Goal: Task Accomplishment & Management: Complete application form

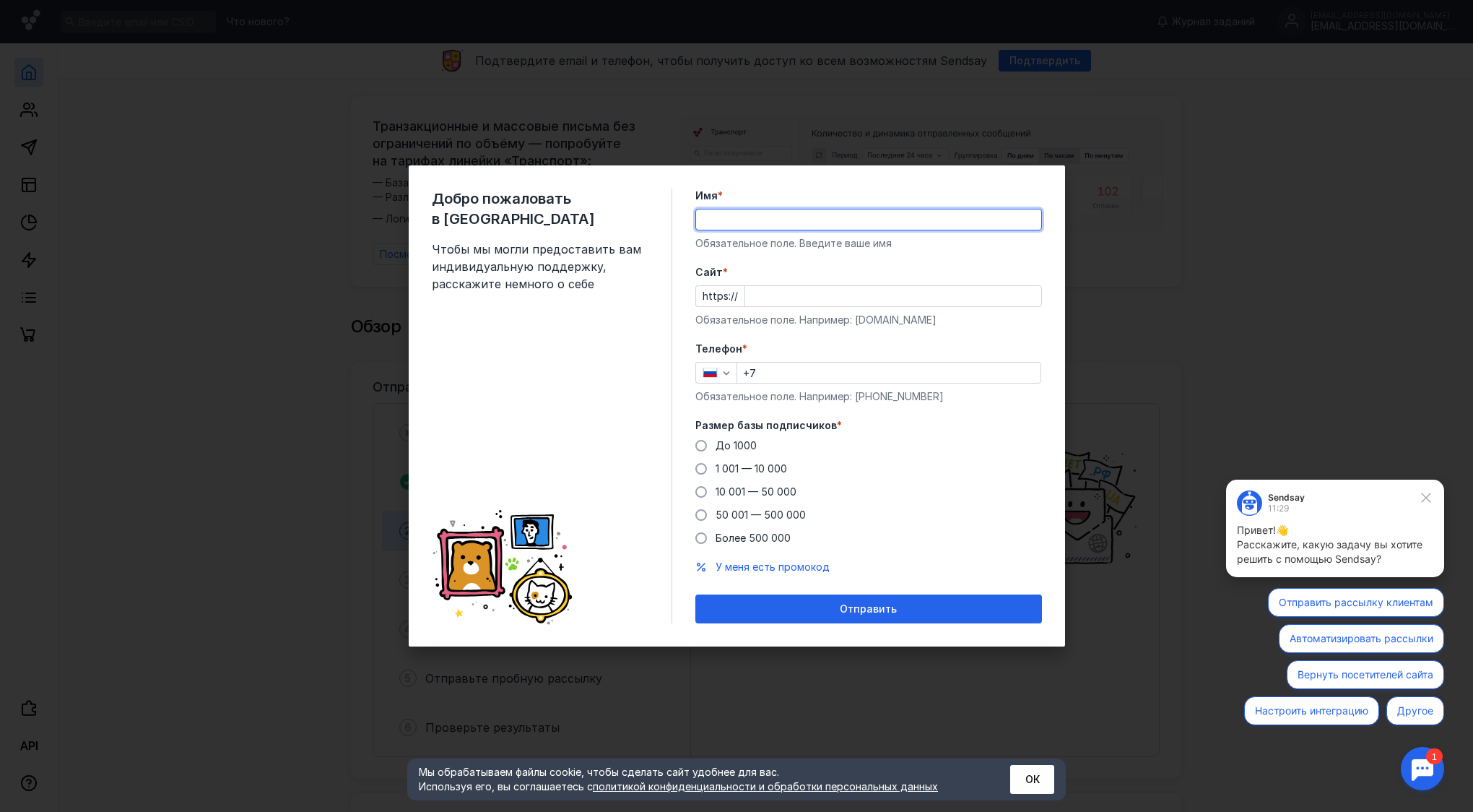
type input "<"
type input "[PERSON_NAME]"
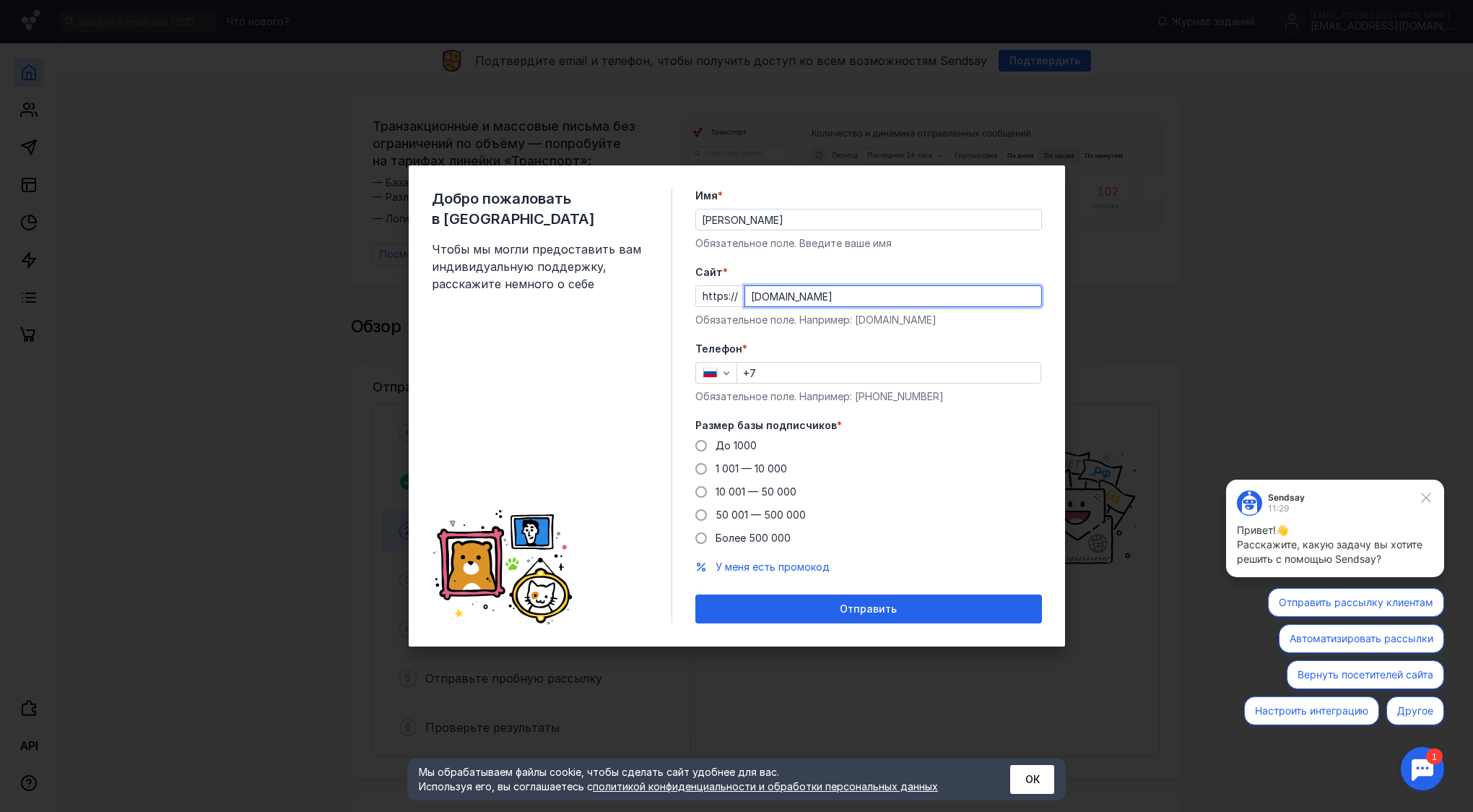
type input "[DOMAIN_NAME]"
click at [804, 365] on input "+7" at bounding box center [889, 373] width 304 height 21
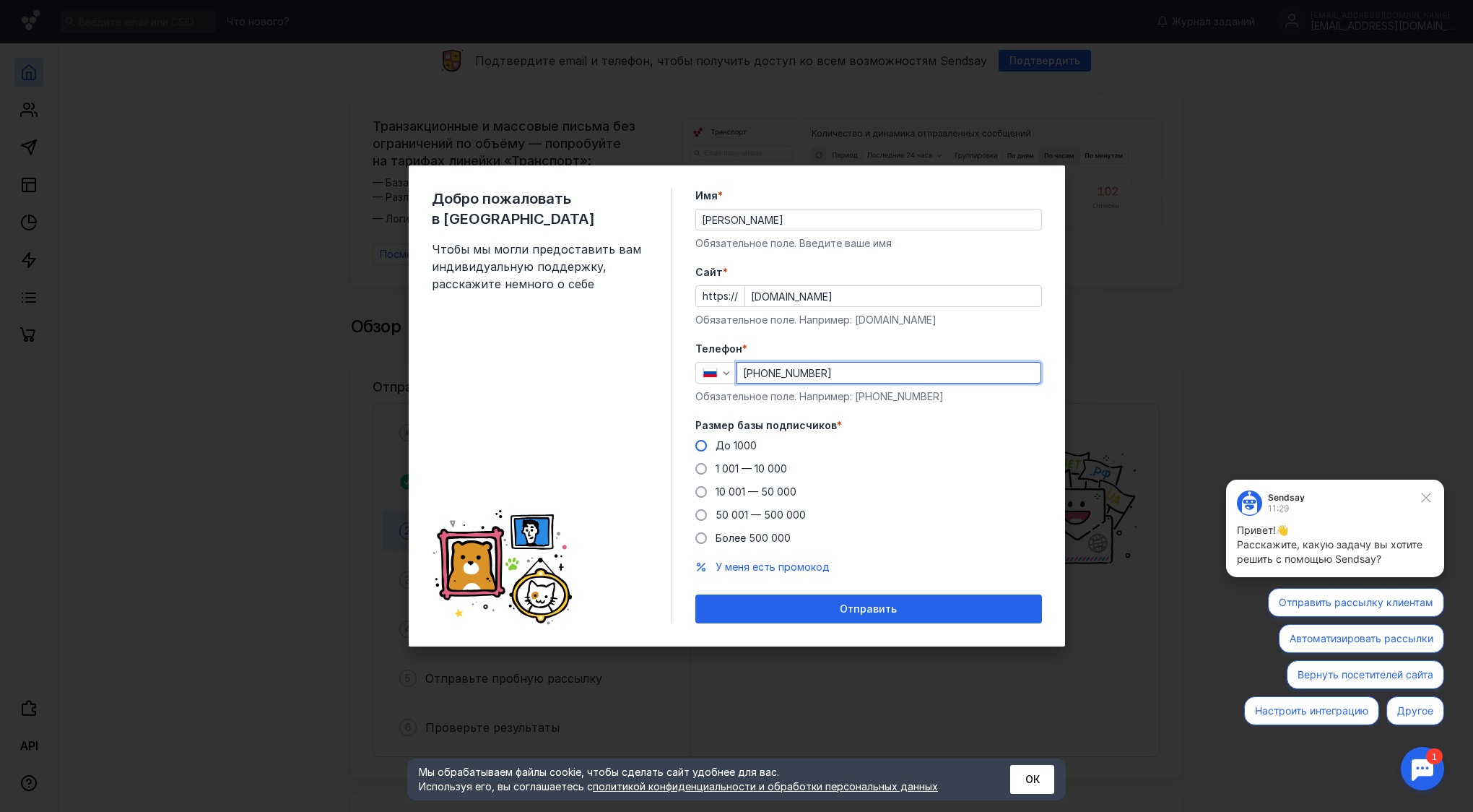
type input "[PHONE_NUMBER]"
click at [703, 445] on span at bounding box center [701, 445] width 11 height 11
click at [0, 0] on input "До 1000" at bounding box center [0, 0] width 0 height 0
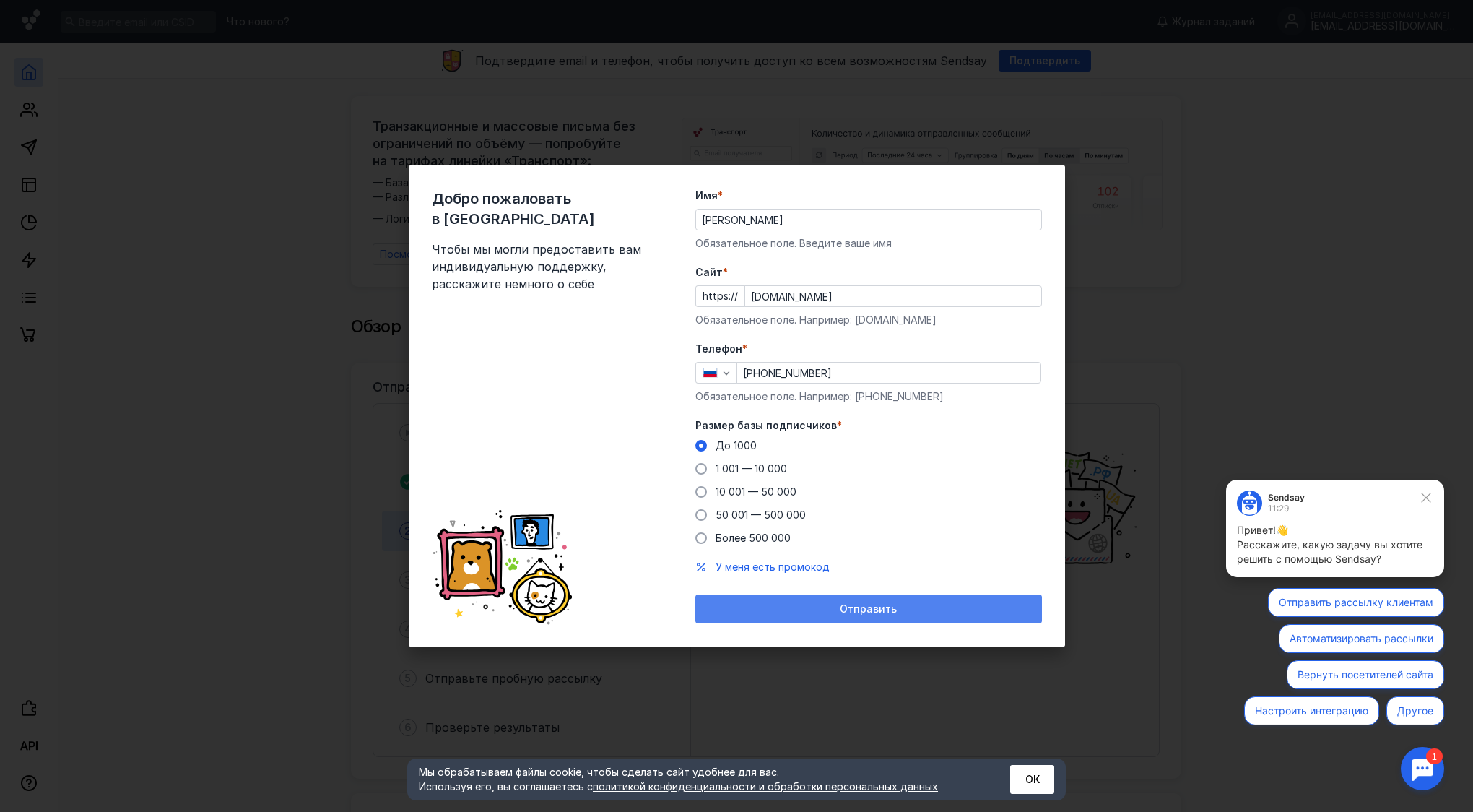
click at [857, 606] on span "Отправить" at bounding box center [868, 609] width 57 height 12
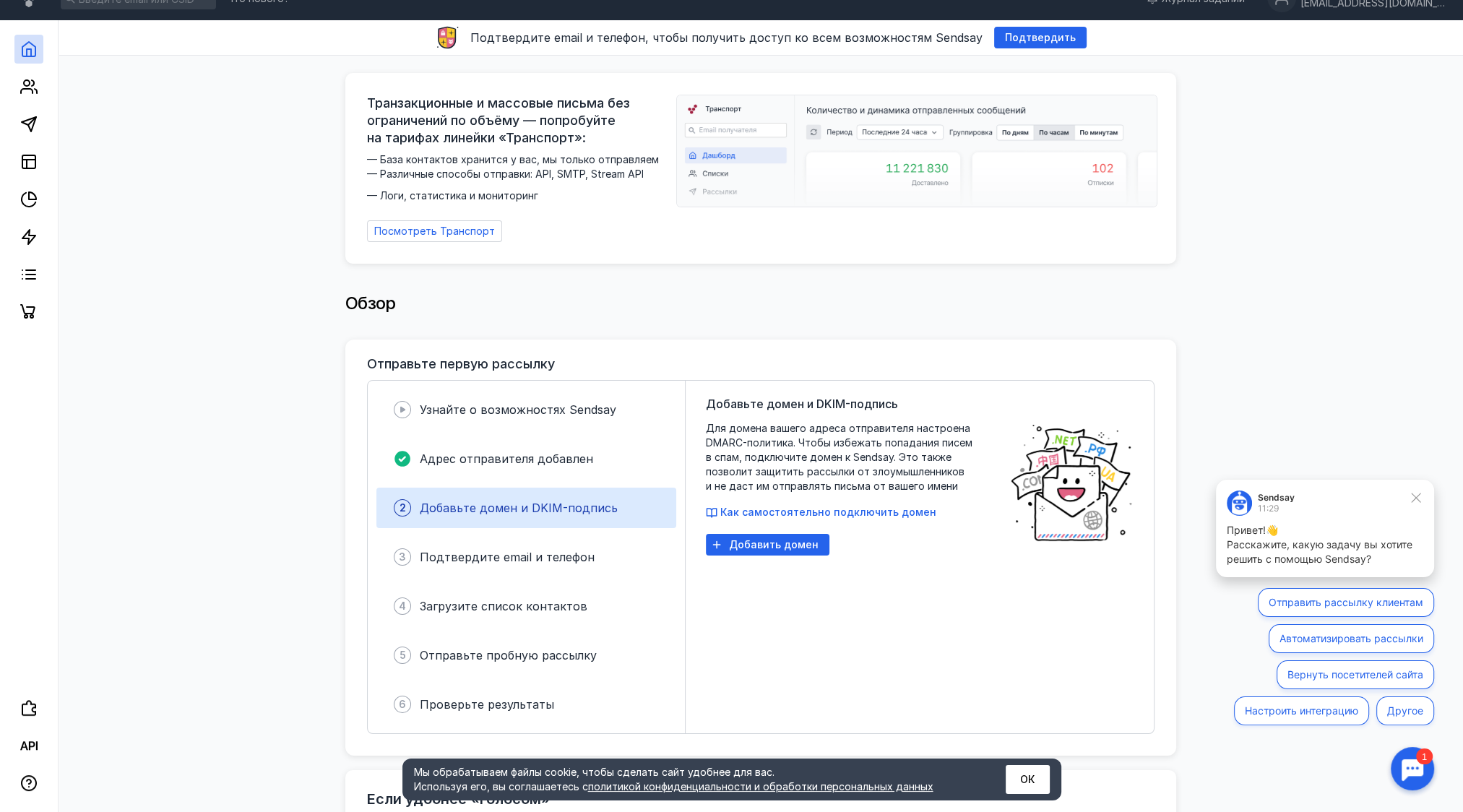
scroll to position [72, 0]
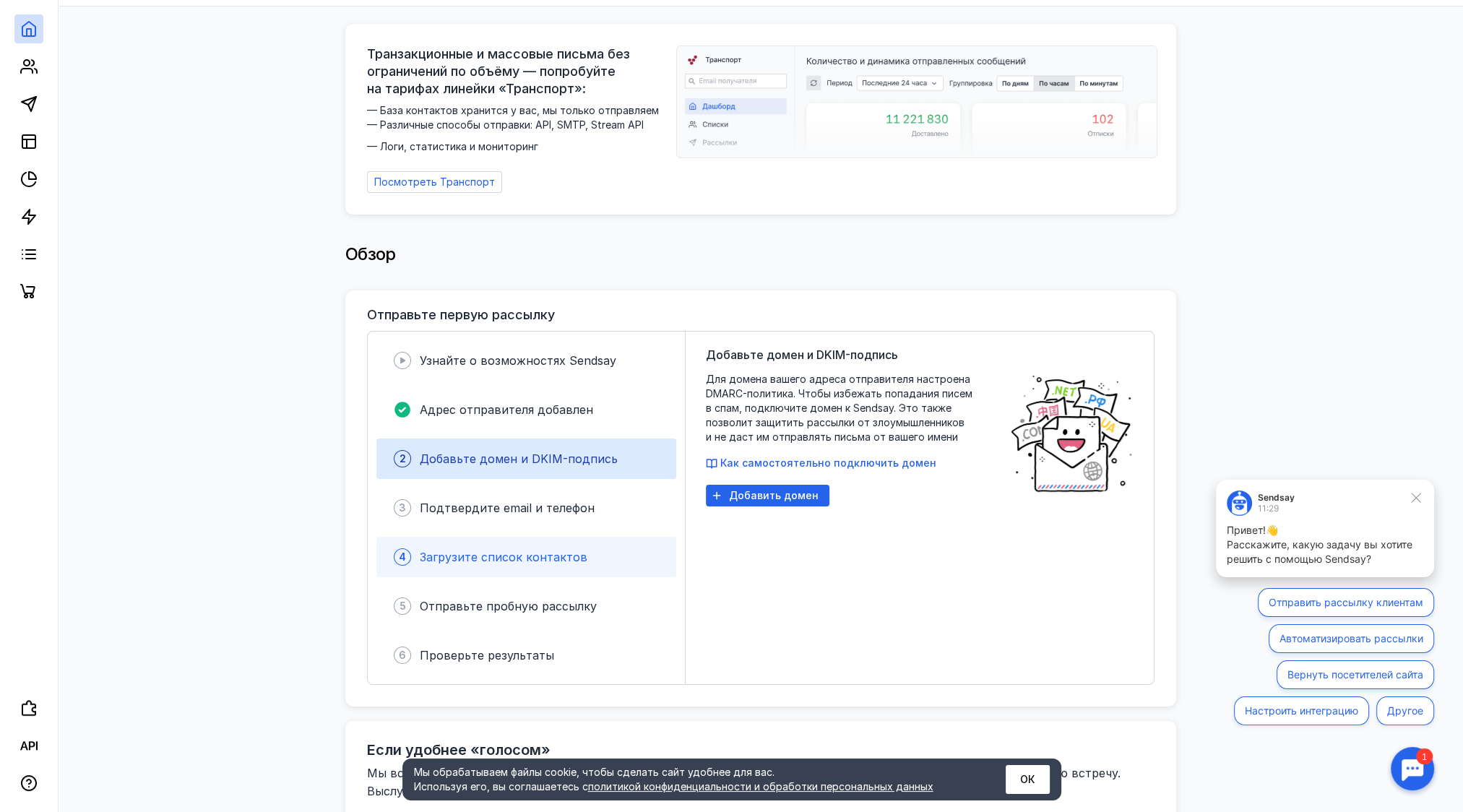
click at [527, 565] on div "4 Загрузите список контактов" at bounding box center [526, 556] width 300 height 40
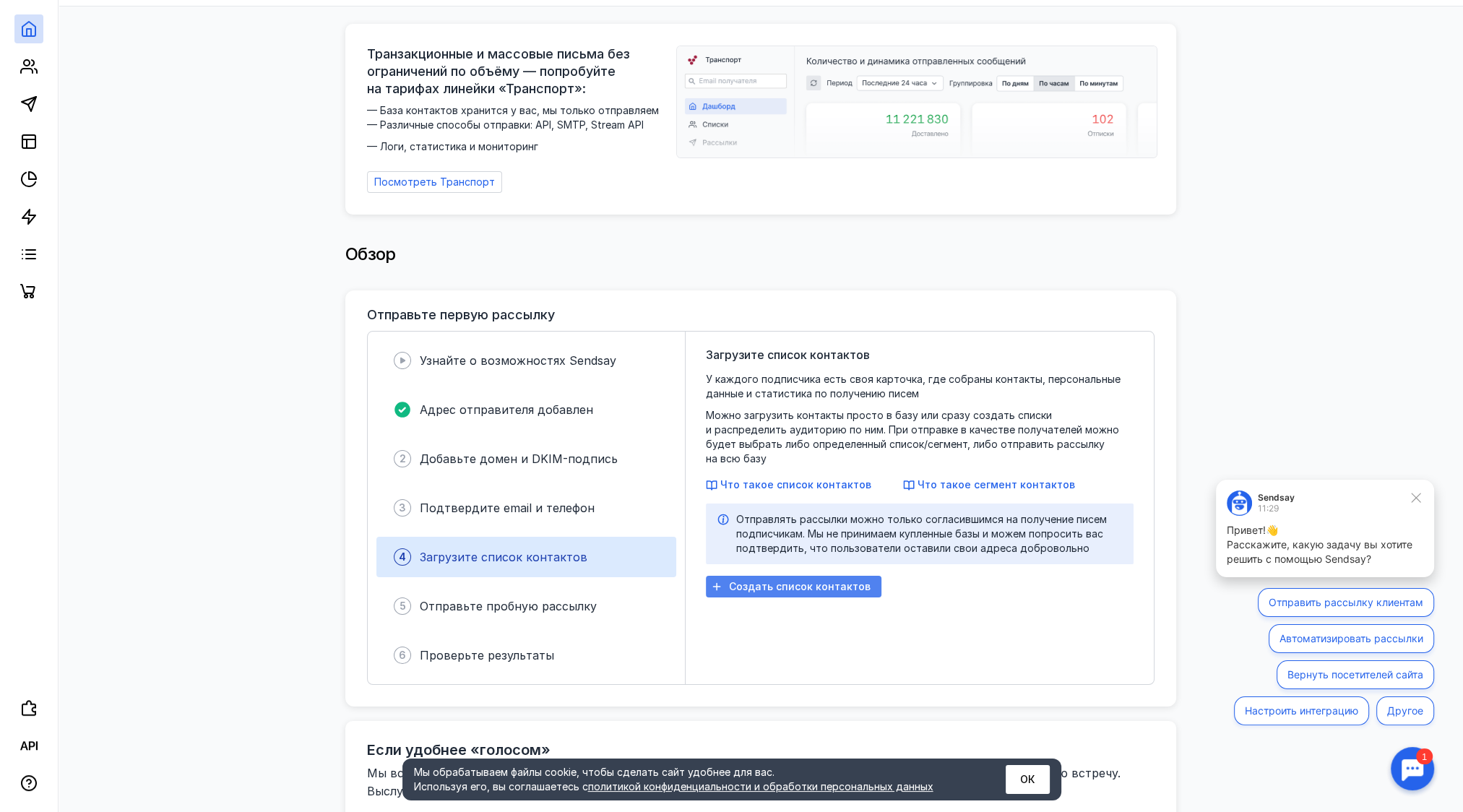
click at [821, 580] on span "Создать список контактов" at bounding box center [799, 586] width 142 height 12
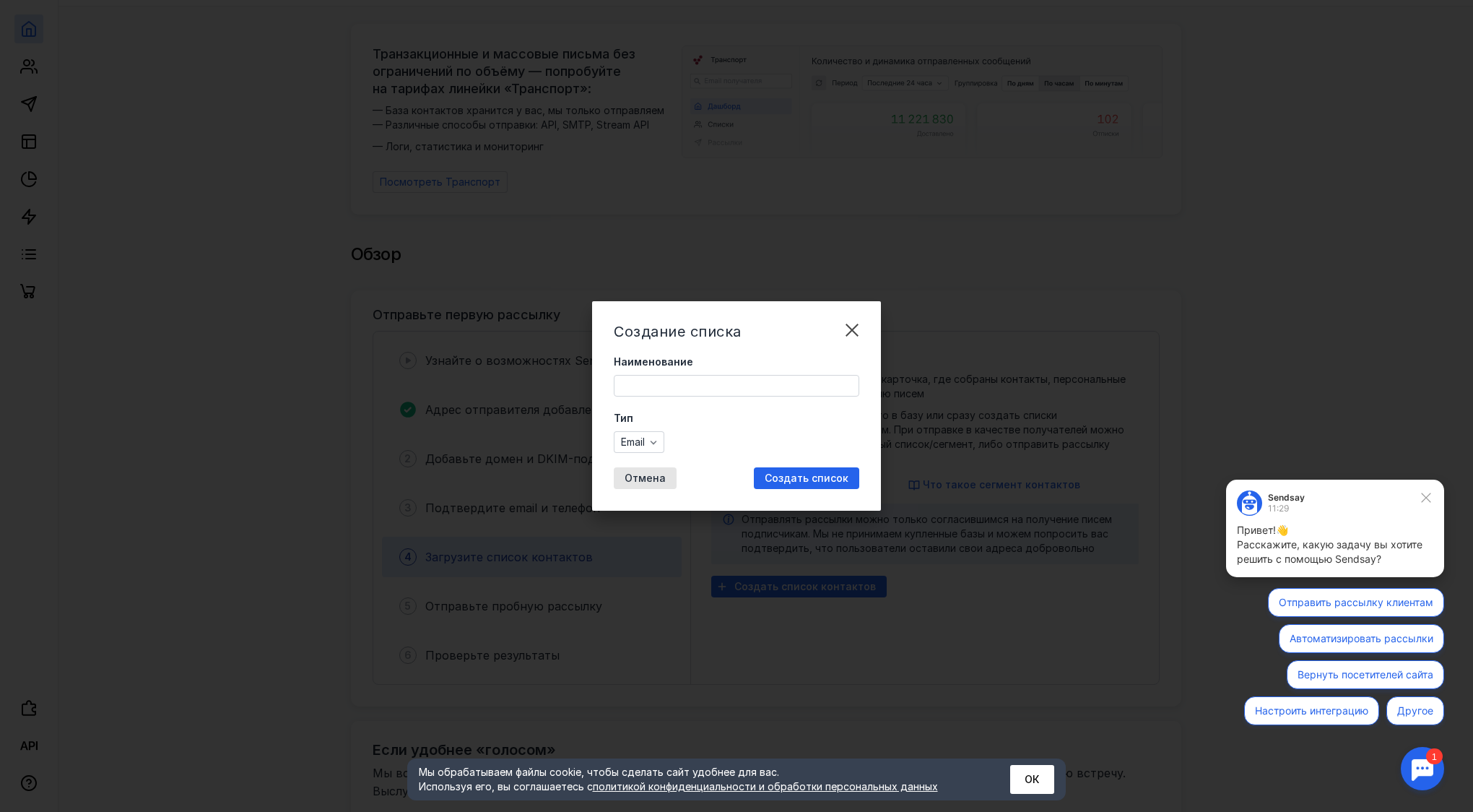
click at [759, 390] on input "Наименование" at bounding box center [737, 386] width 244 height 21
click at [602, 408] on div "Создание списка Наименование Тип Email Отмена Создать список" at bounding box center [737, 405] width 289 height 209
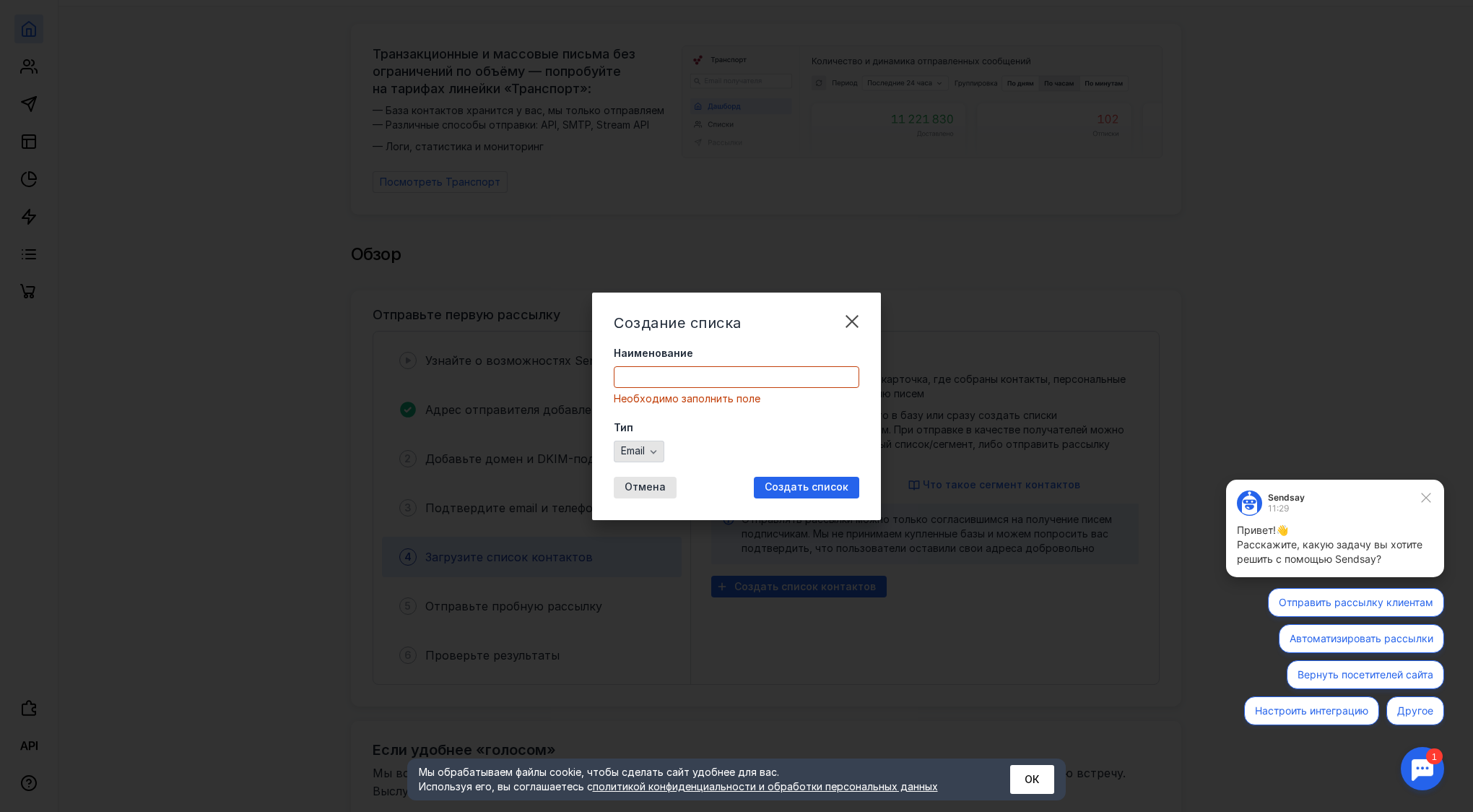
click at [653, 442] on div "Email" at bounding box center [639, 451] width 51 height 22
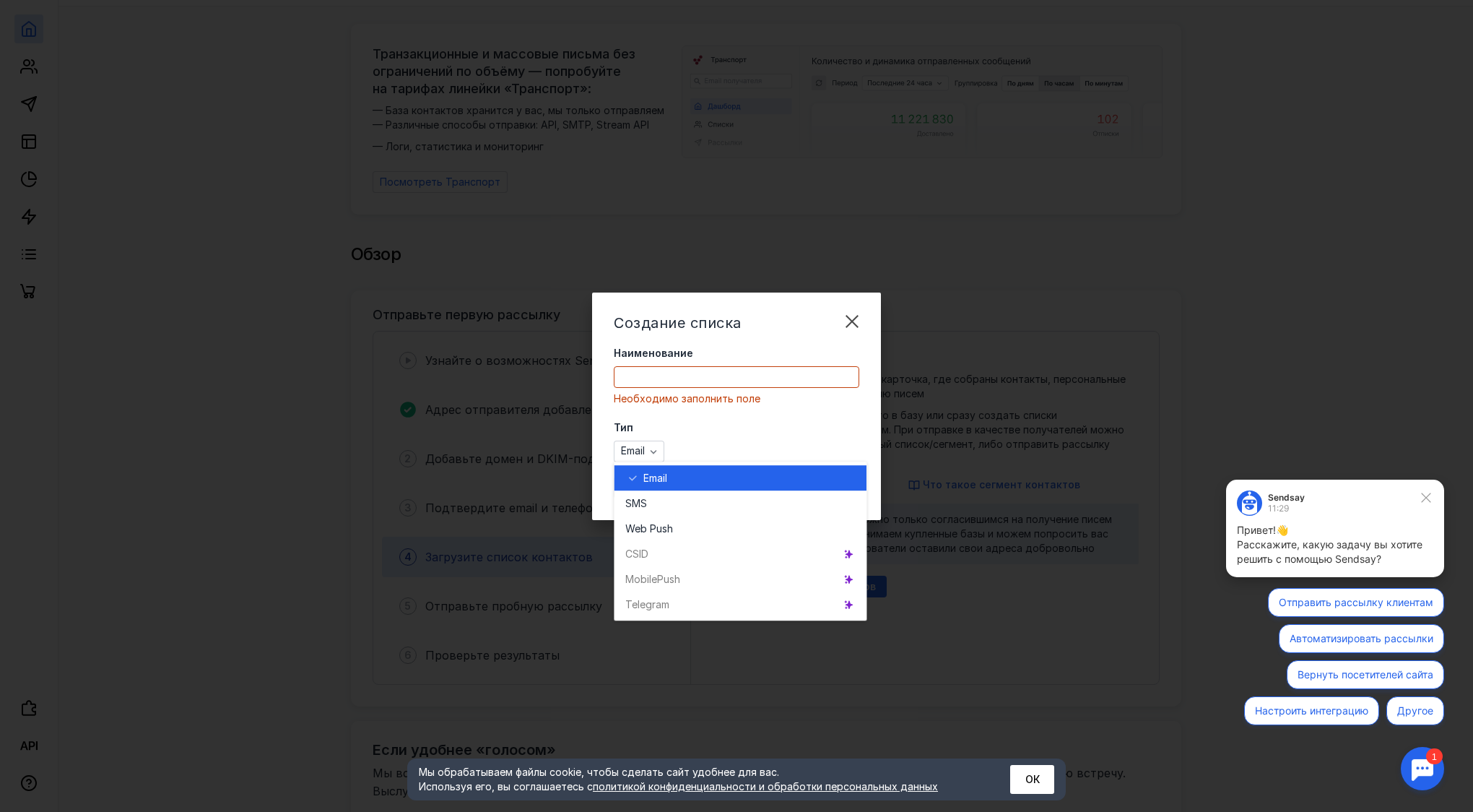
click at [673, 422] on label "Тип" at bounding box center [737, 427] width 246 height 14
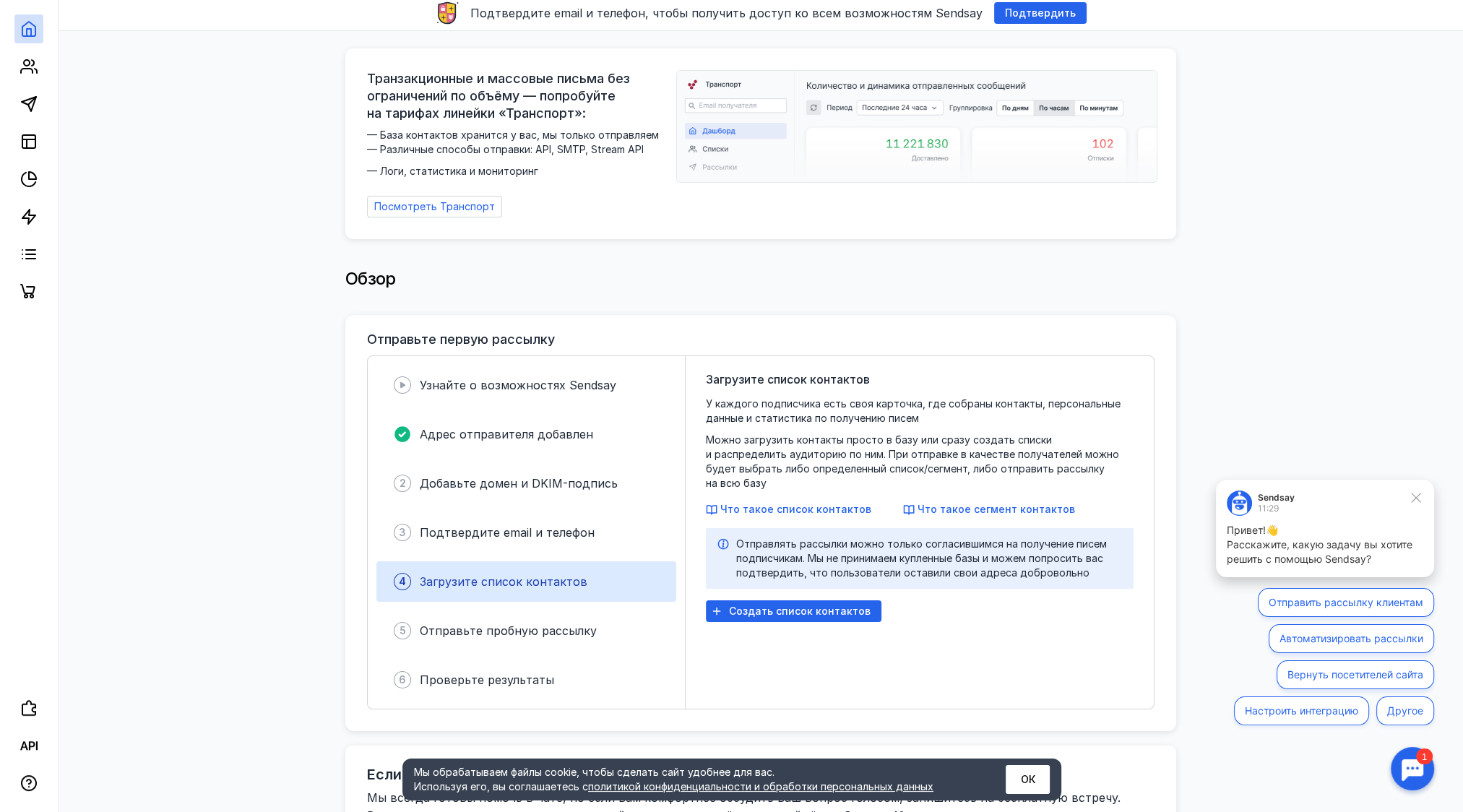
scroll to position [0, 0]
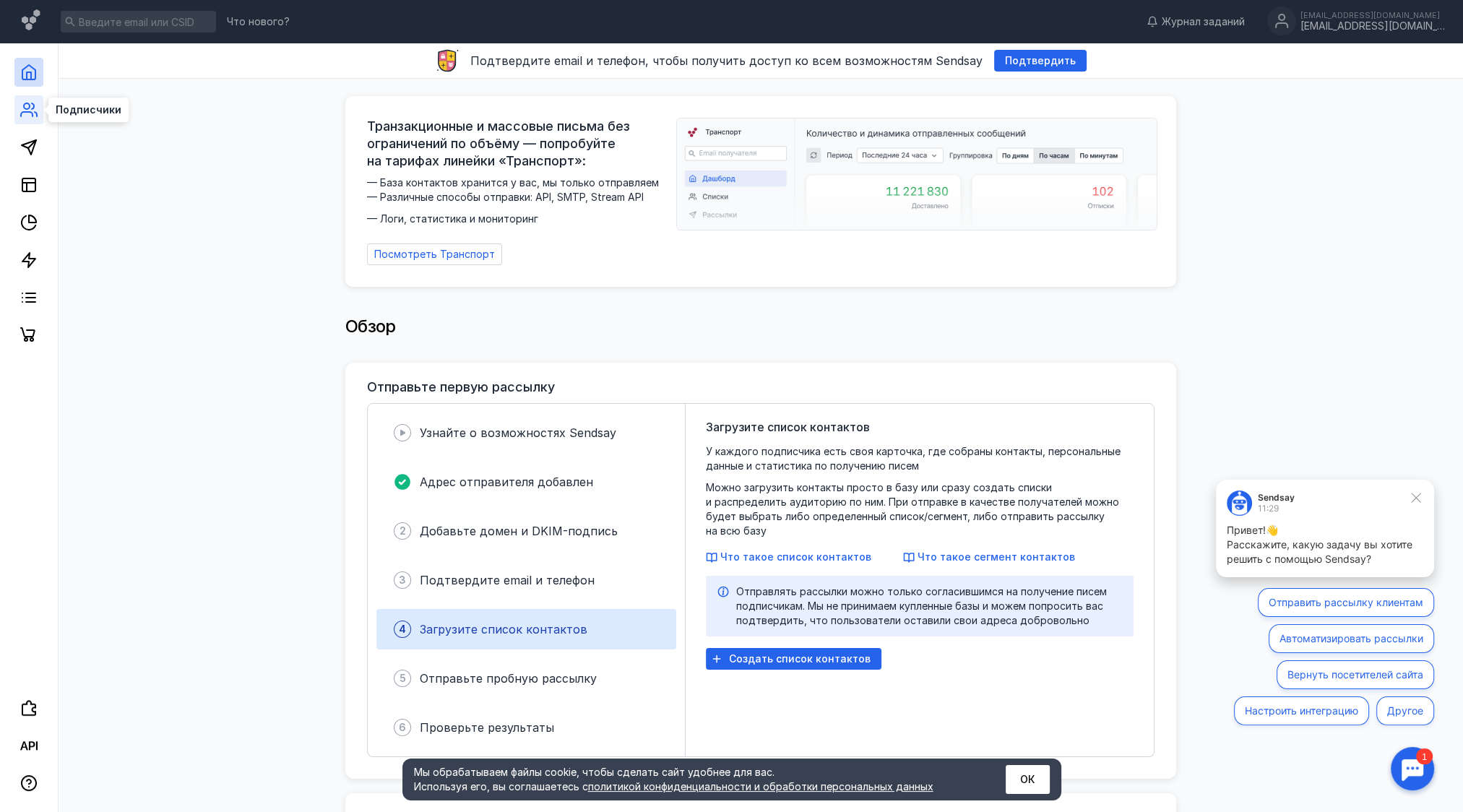
click at [33, 114] on icon at bounding box center [29, 110] width 17 height 17
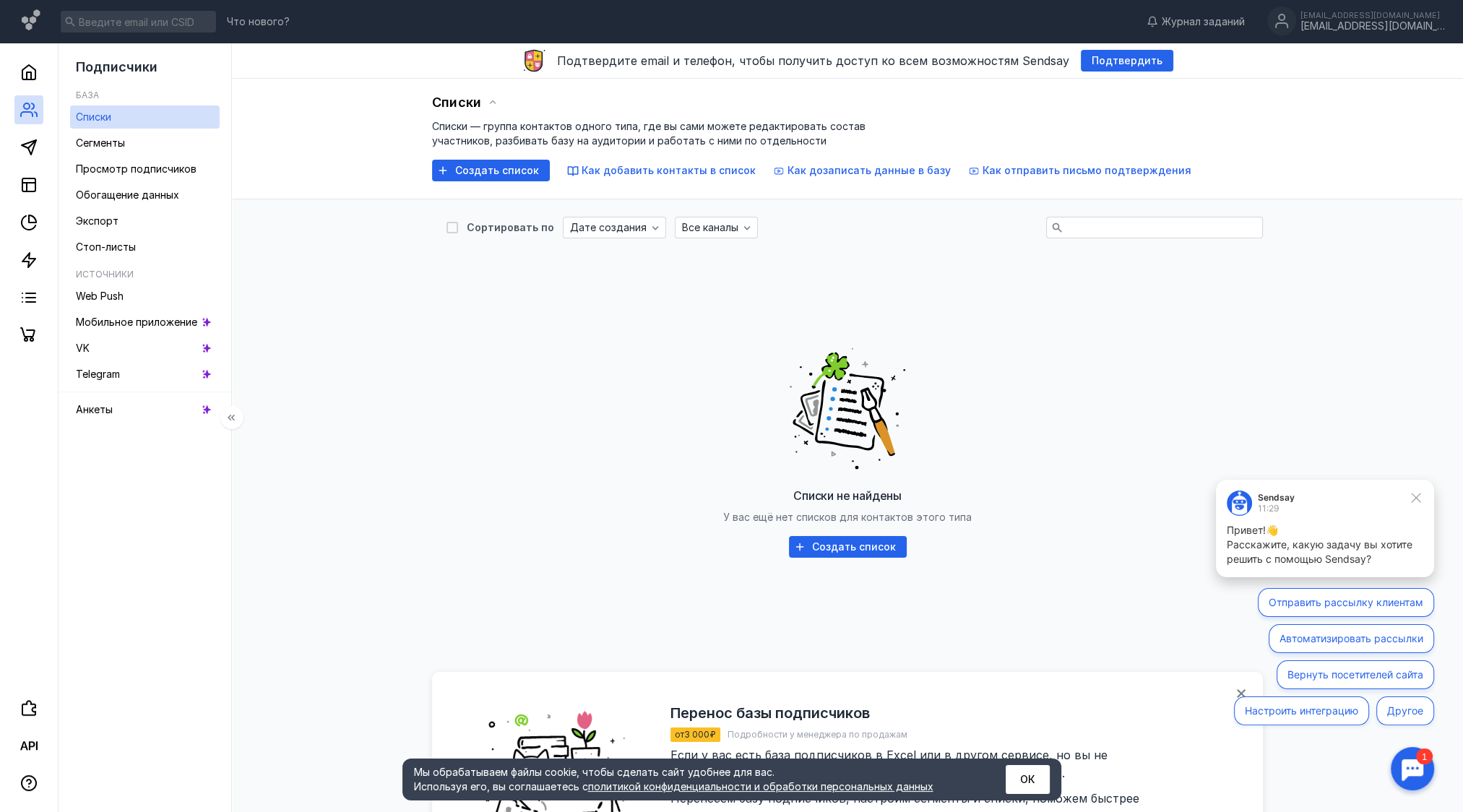
click at [121, 113] on link "Списки" at bounding box center [144, 116] width 149 height 23
click at [505, 163] on div "Создать список" at bounding box center [491, 170] width 118 height 22
click at [38, 150] on link at bounding box center [28, 147] width 29 height 29
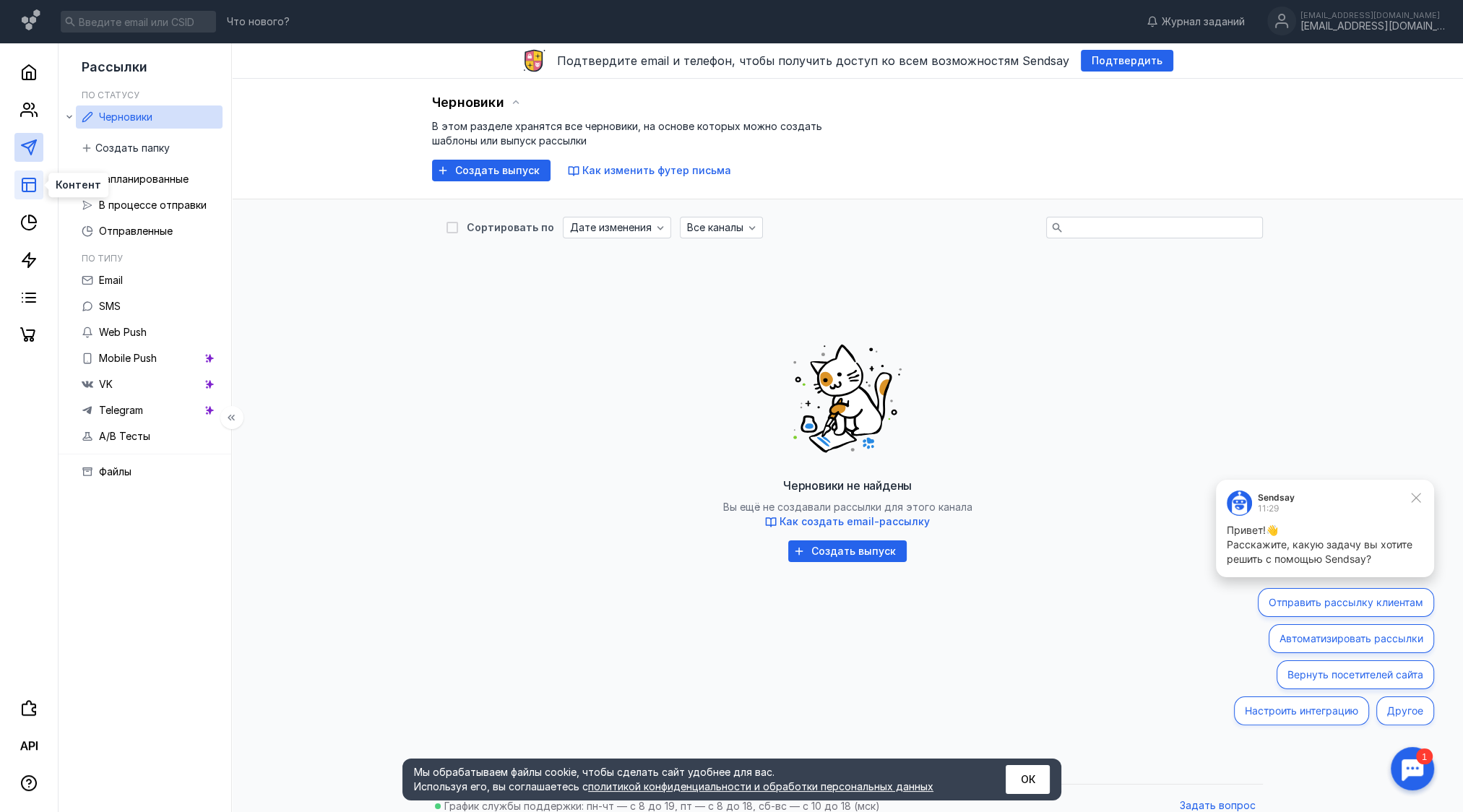
click at [27, 189] on icon at bounding box center [29, 185] width 17 height 17
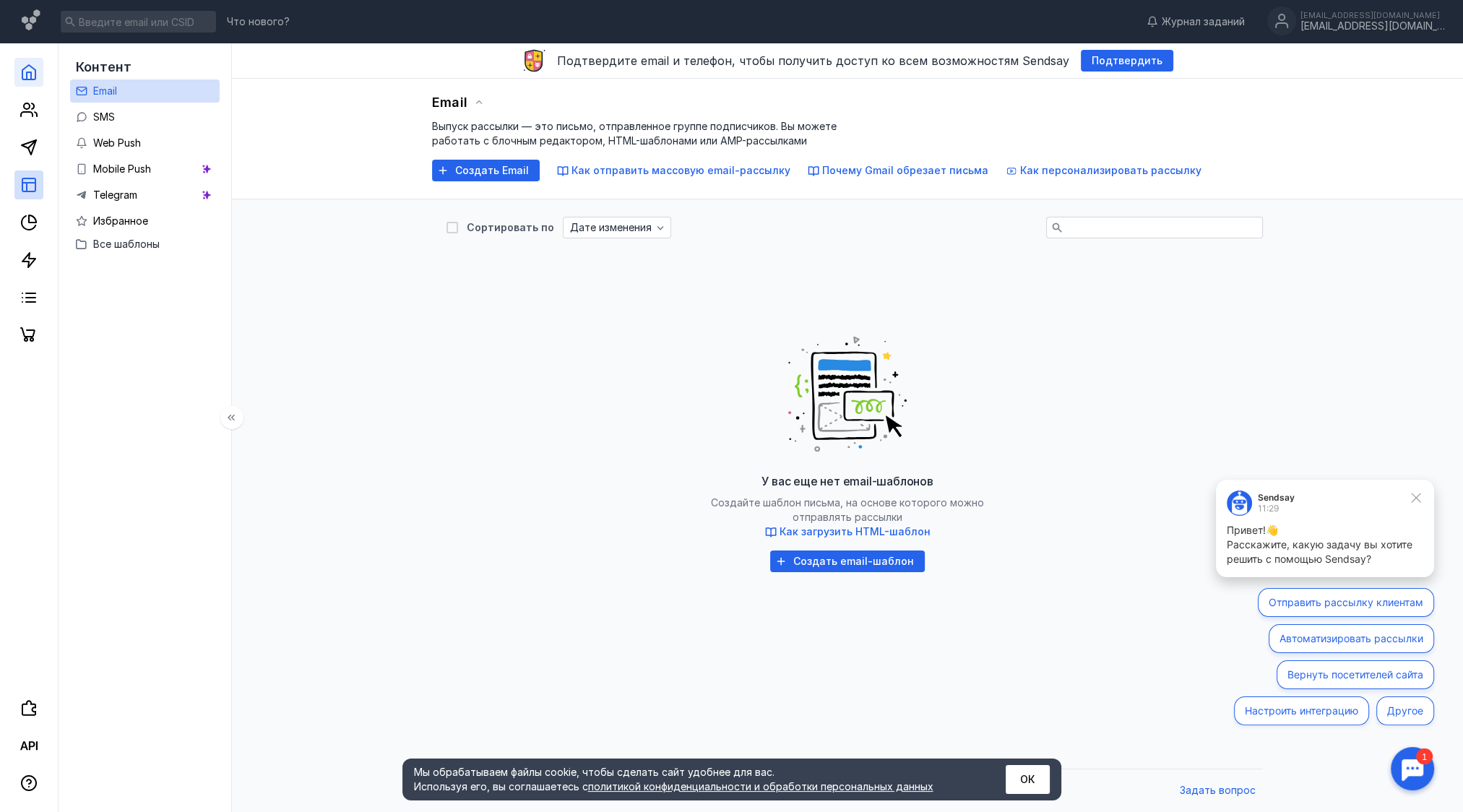
click at [18, 65] on link at bounding box center [28, 72] width 29 height 29
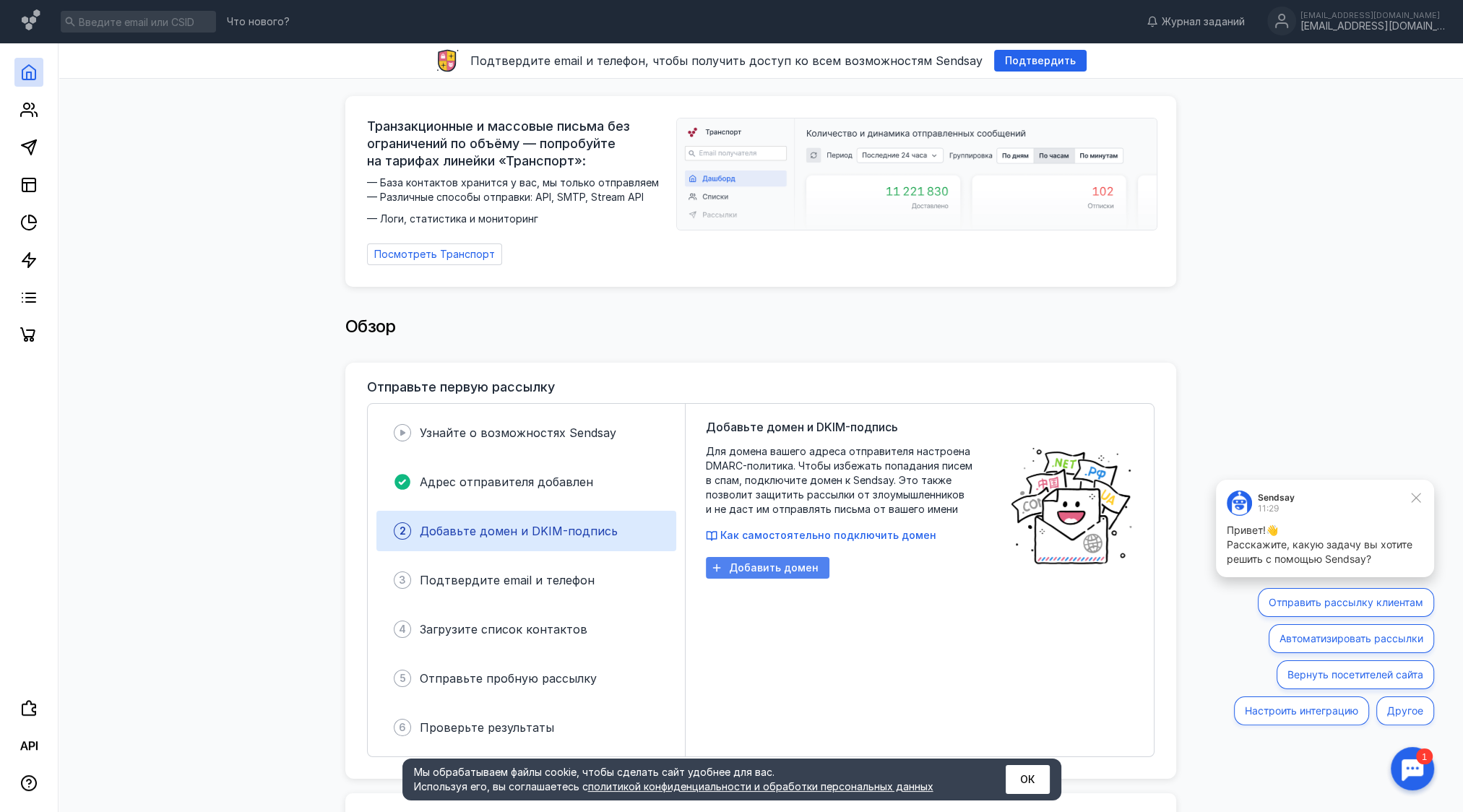
click at [788, 564] on span "Добавить домен" at bounding box center [774, 567] width 90 height 12
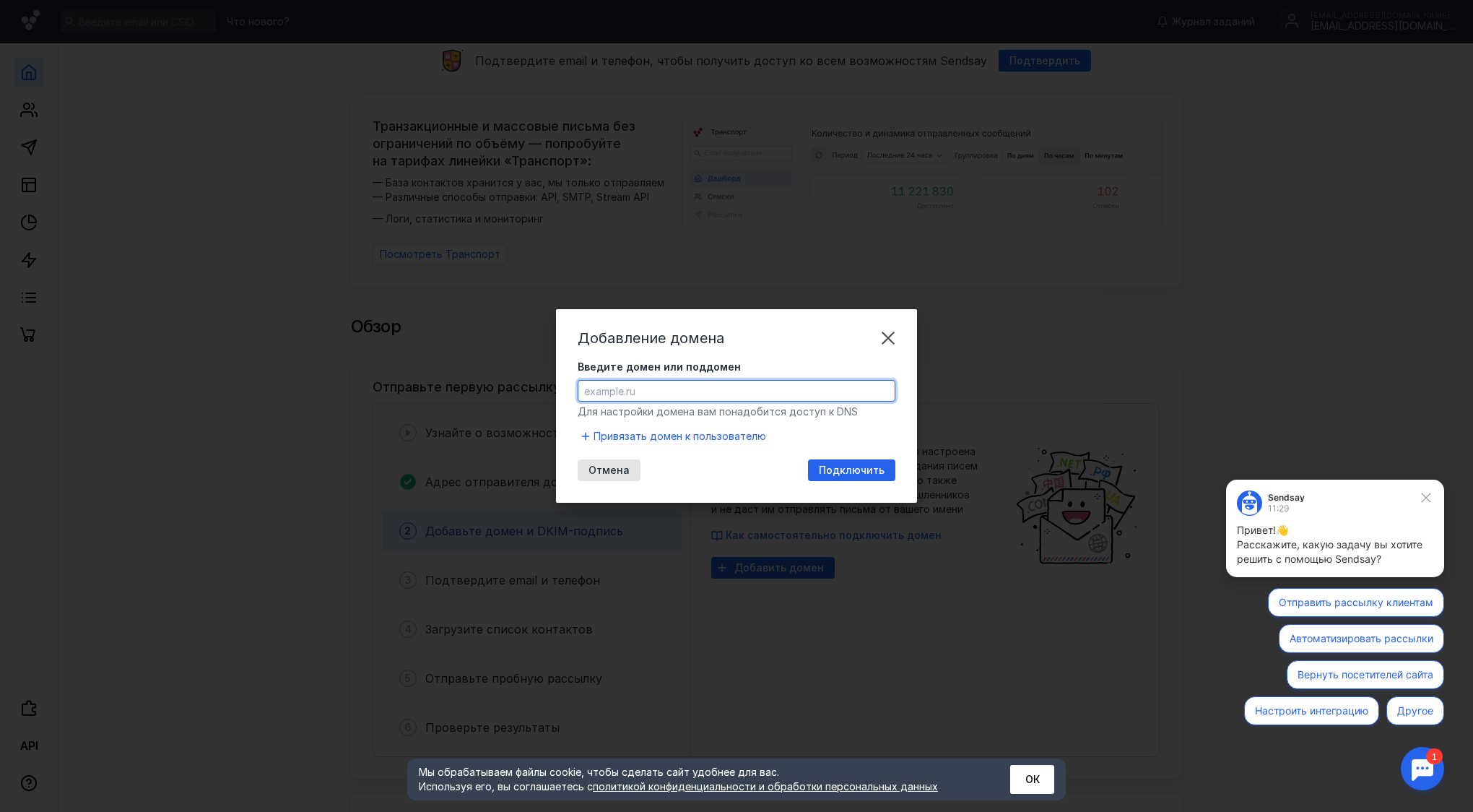
click at [693, 388] on input "Введите домен или поддомен" at bounding box center [736, 391] width 316 height 21
type input "[DOMAIN_NAME]"
click at [832, 469] on span "Подключить" at bounding box center [852, 470] width 66 height 12
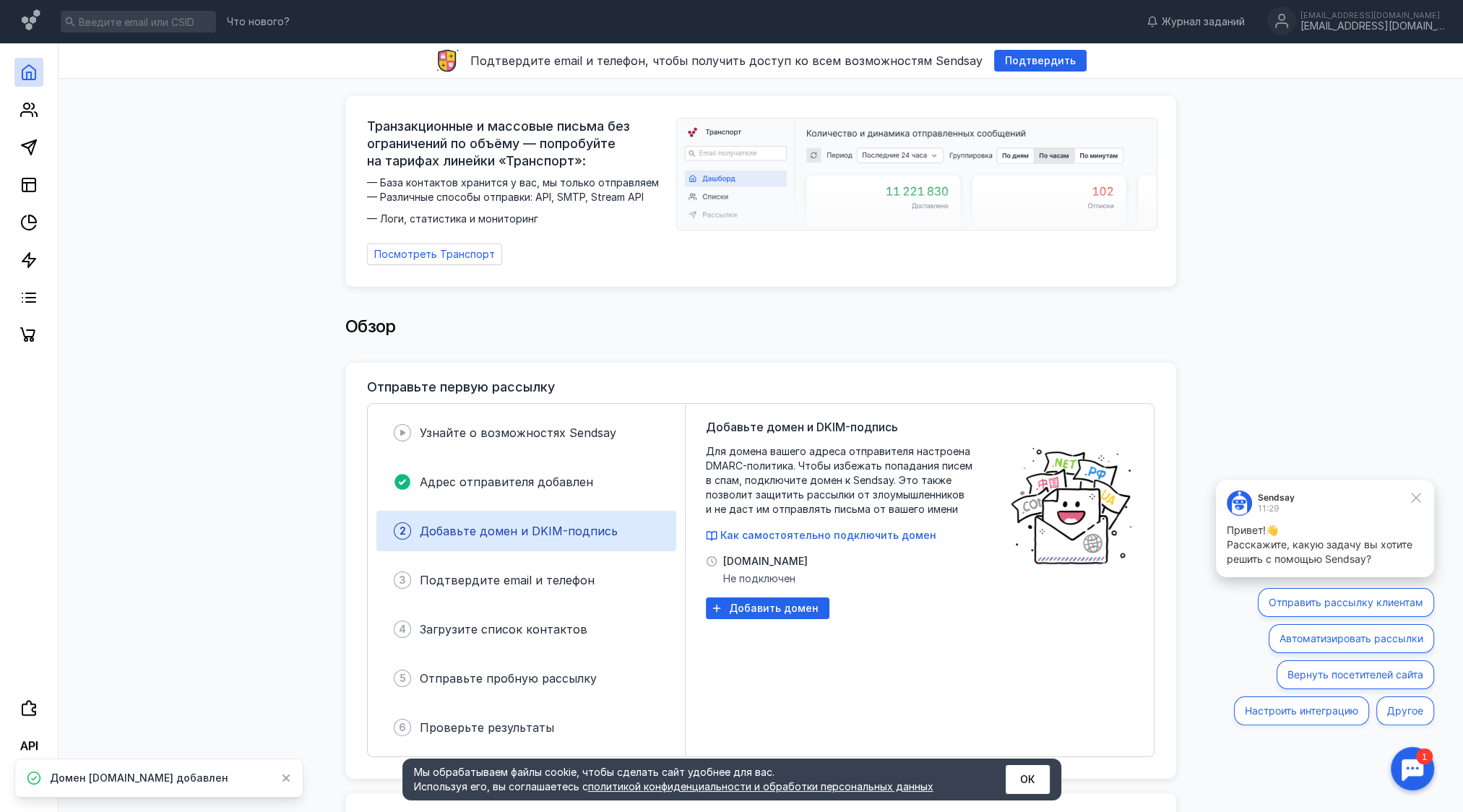
click at [778, 571] on span "Не подключен" at bounding box center [765, 578] width 84 height 14
click at [759, 554] on span "[DOMAIN_NAME]" at bounding box center [765, 561] width 84 height 14
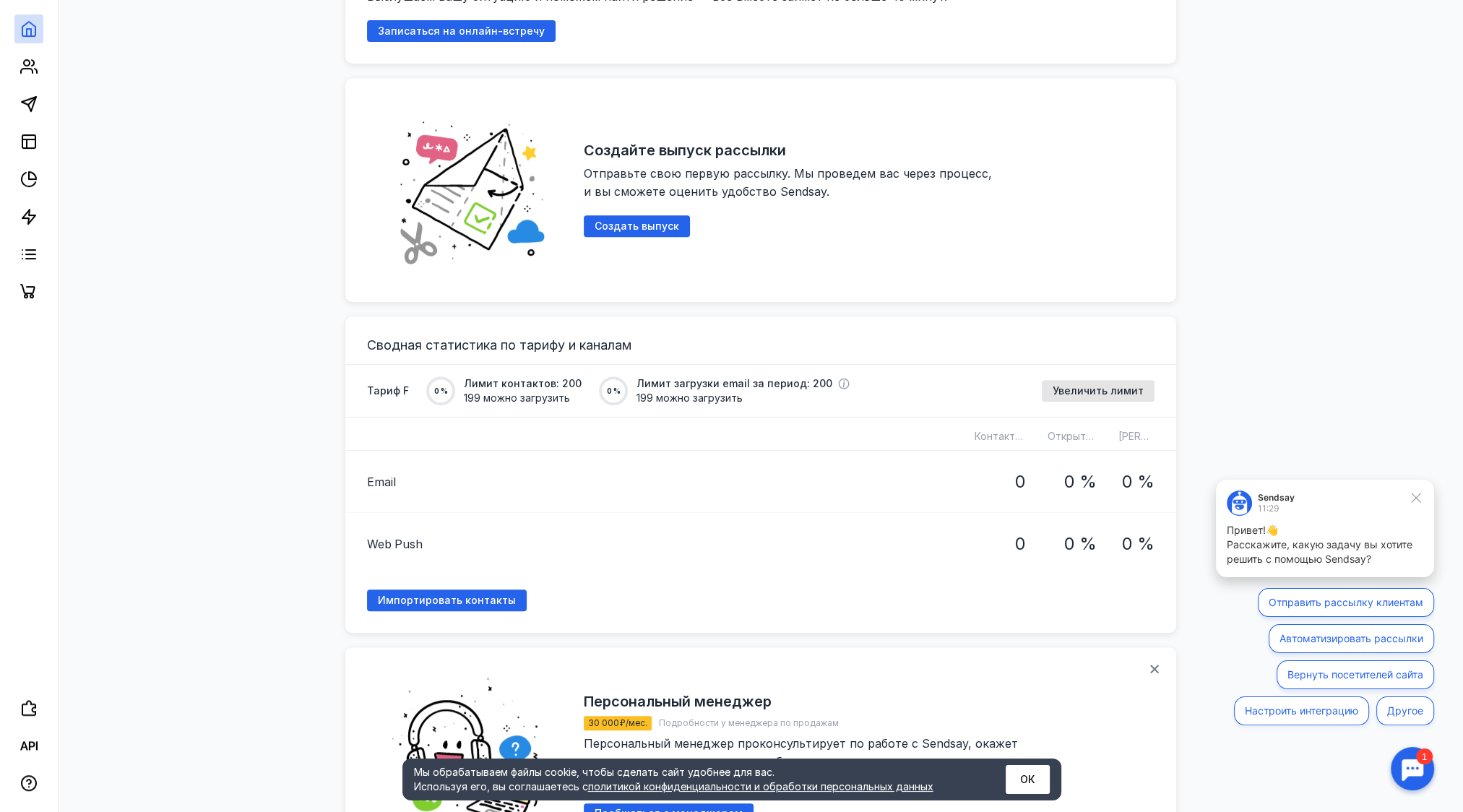
scroll to position [1301, 0]
